Goal: Find specific page/section: Find specific page/section

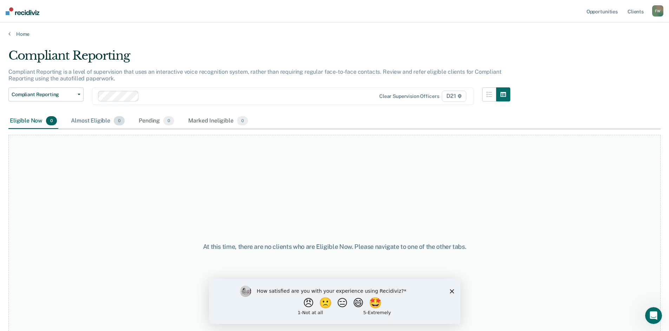
click at [105, 123] on div "Almost Eligible 0" at bounding box center [98, 120] width 57 height 15
click at [149, 125] on div "Pending 0" at bounding box center [156, 120] width 38 height 15
click at [194, 124] on div "Marked Ineligible 0" at bounding box center [218, 120] width 63 height 15
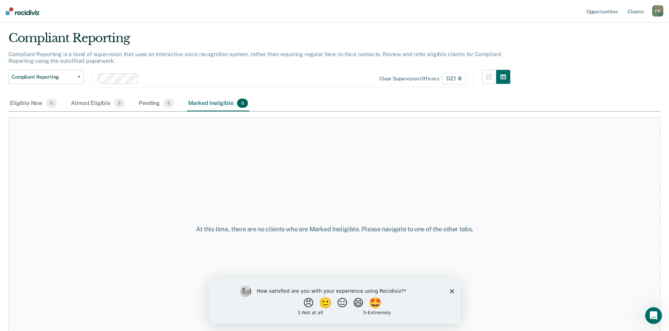
scroll to position [28, 0]
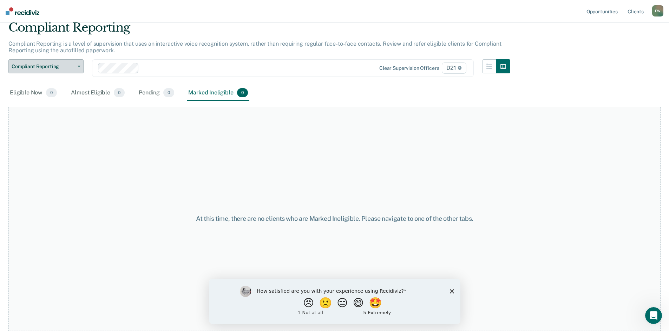
click at [80, 66] on icon "button" at bounding box center [79, 66] width 3 height 1
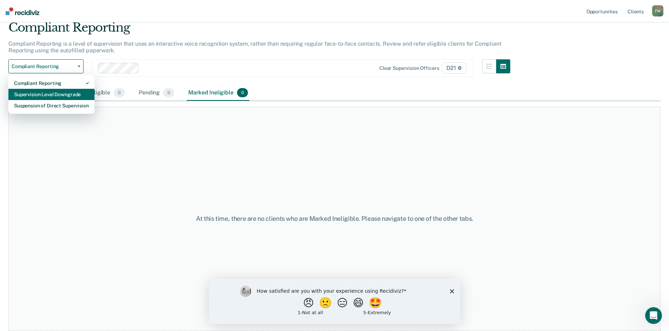
click at [72, 99] on div "Supervision Level Downgrade" at bounding box center [51, 94] width 75 height 11
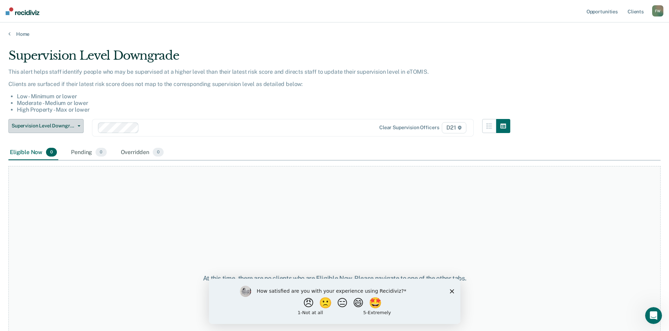
click at [67, 128] on span "Supervision Level Downgrade" at bounding box center [43, 126] width 63 height 6
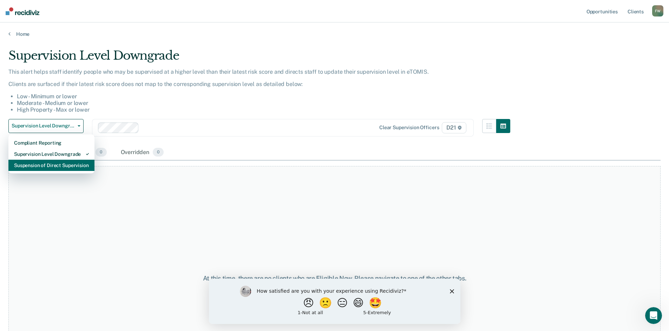
click at [57, 170] on div "Suspension of Direct Supervision" at bounding box center [51, 165] width 75 height 11
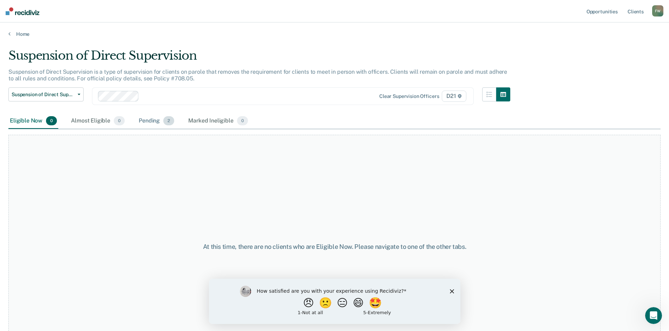
click at [152, 122] on div "Pending 2" at bounding box center [156, 120] width 38 height 15
